Goal: Information Seeking & Learning: Check status

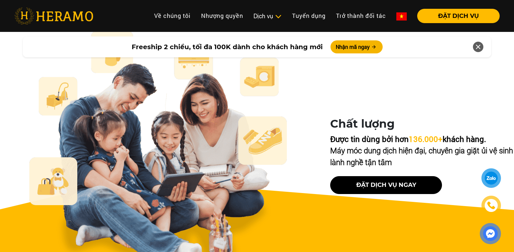
scroll to position [2380, 0]
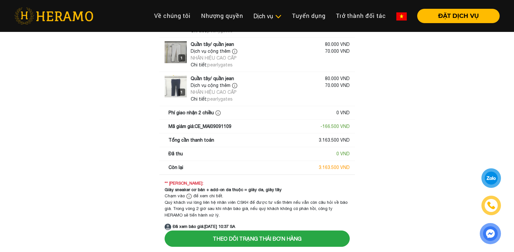
scroll to position [751, 0]
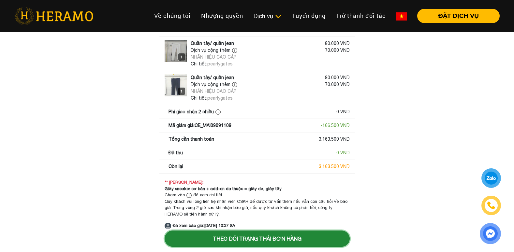
click at [288, 239] on button "Theo dõi trạng thái đơn hàng" at bounding box center [257, 239] width 185 height 16
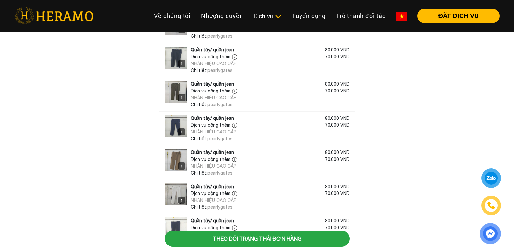
scroll to position [751, 0]
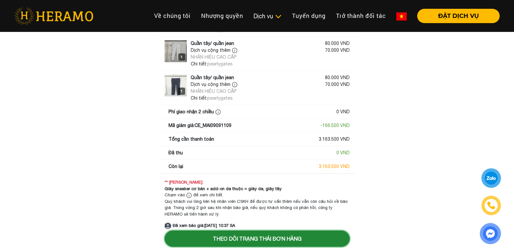
click at [290, 233] on button "Theo dõi trạng thái đơn hàng" at bounding box center [257, 239] width 185 height 16
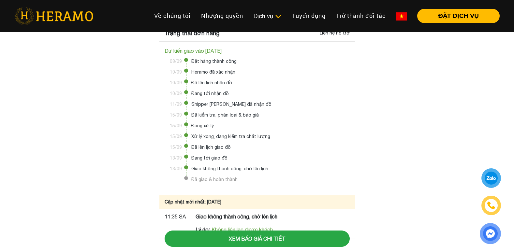
scroll to position [12, 0]
